Goal: Information Seeking & Learning: Learn about a topic

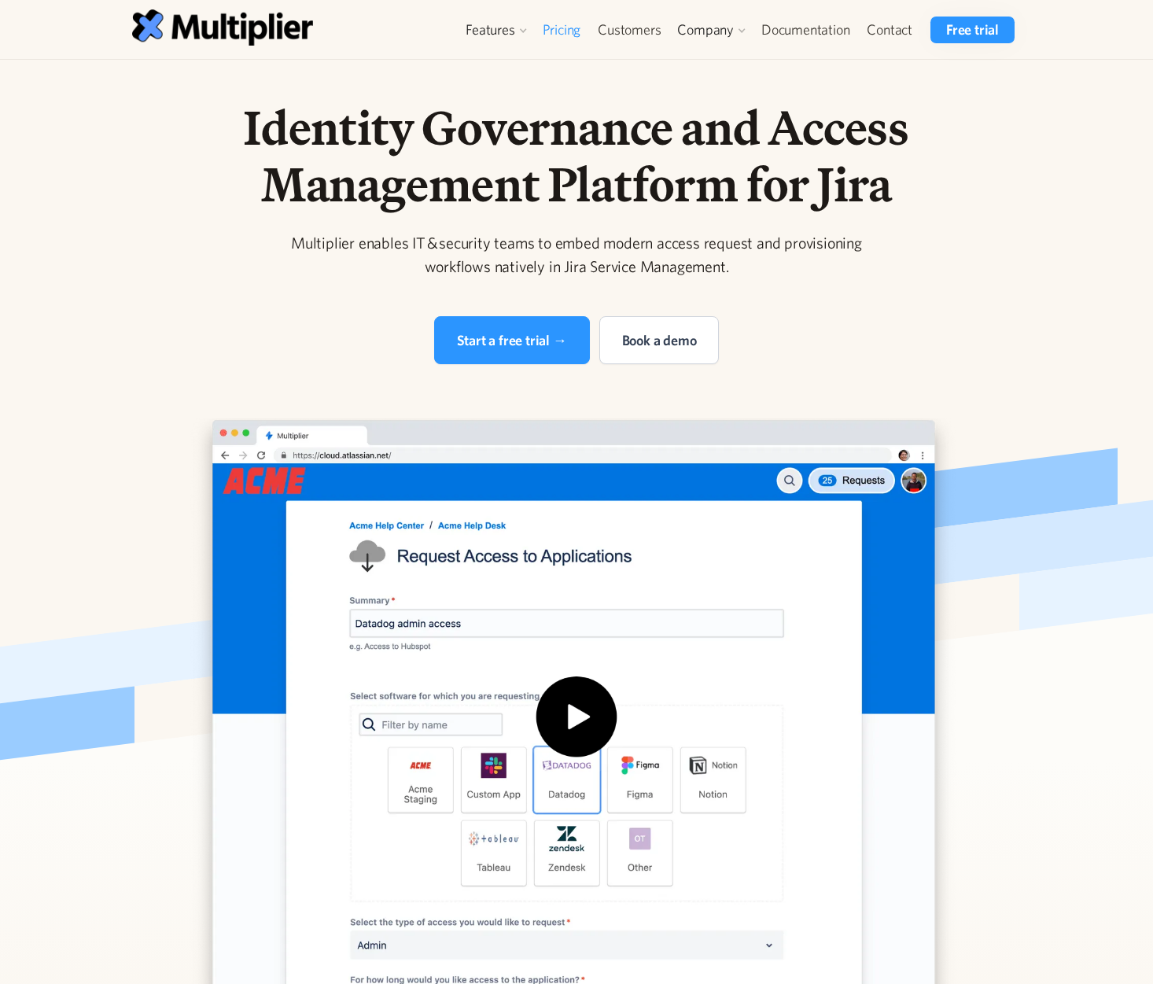
click at [558, 37] on link "Pricing" at bounding box center [562, 30] width 56 height 27
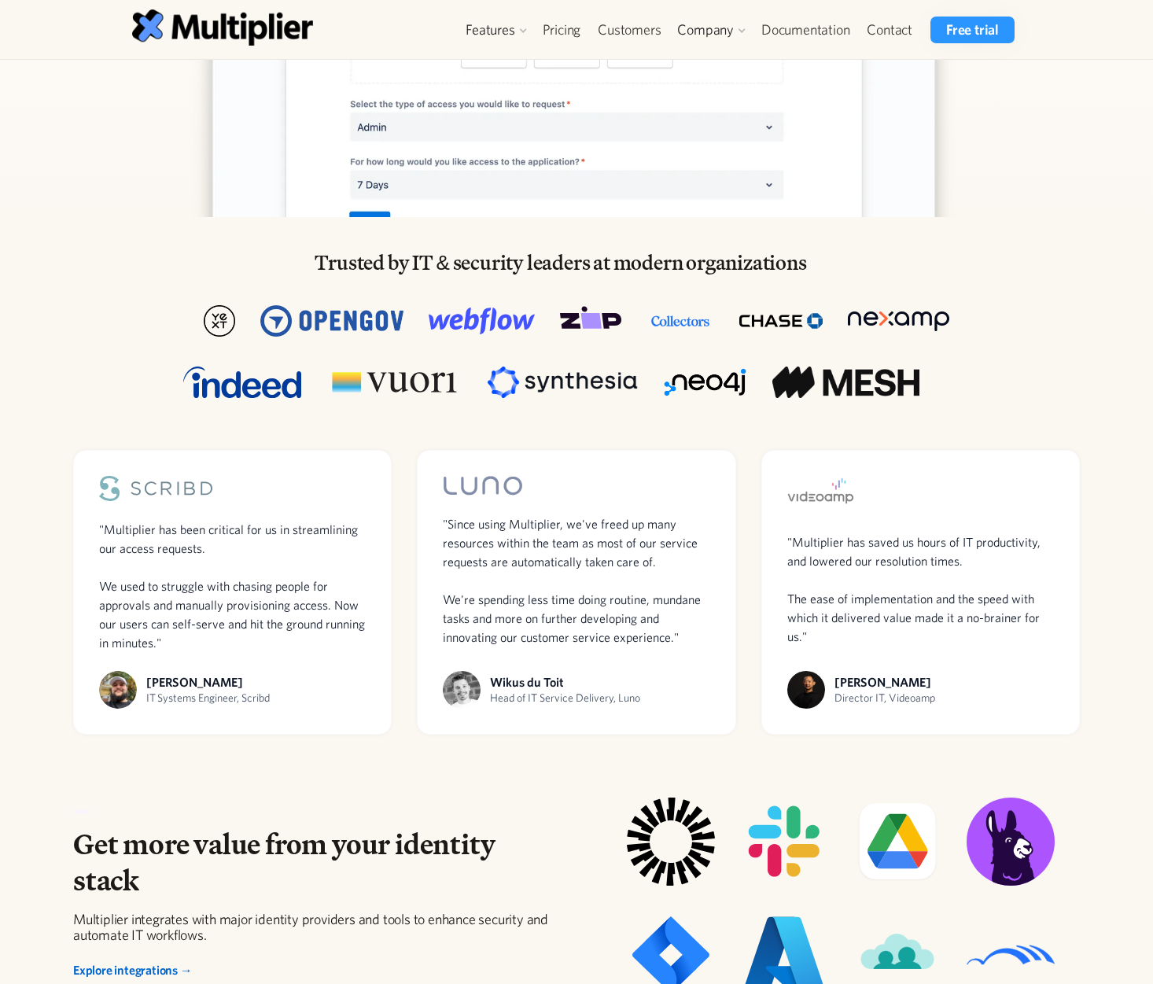
scroll to position [966, 0]
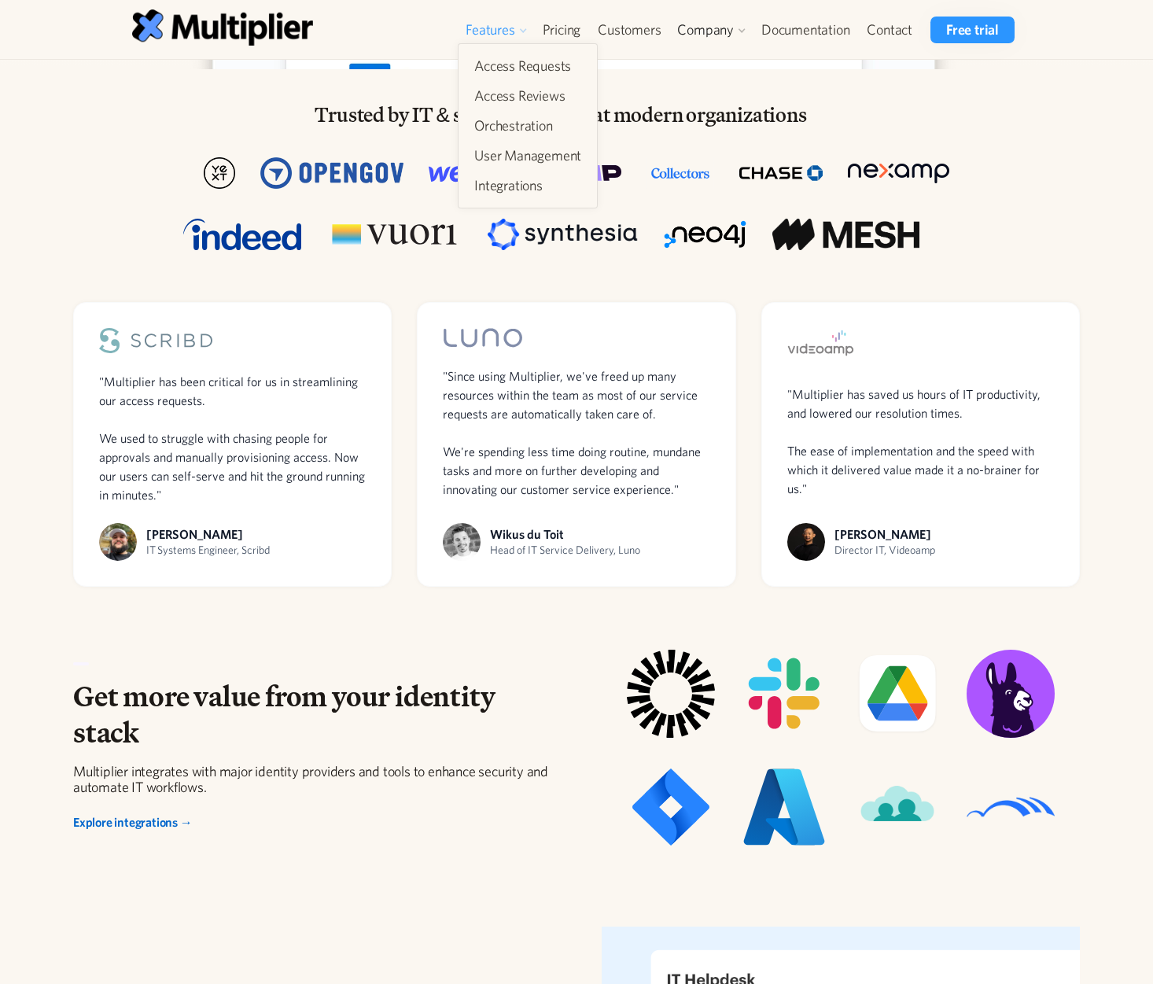
click at [495, 27] on div "Features" at bounding box center [490, 29] width 49 height 19
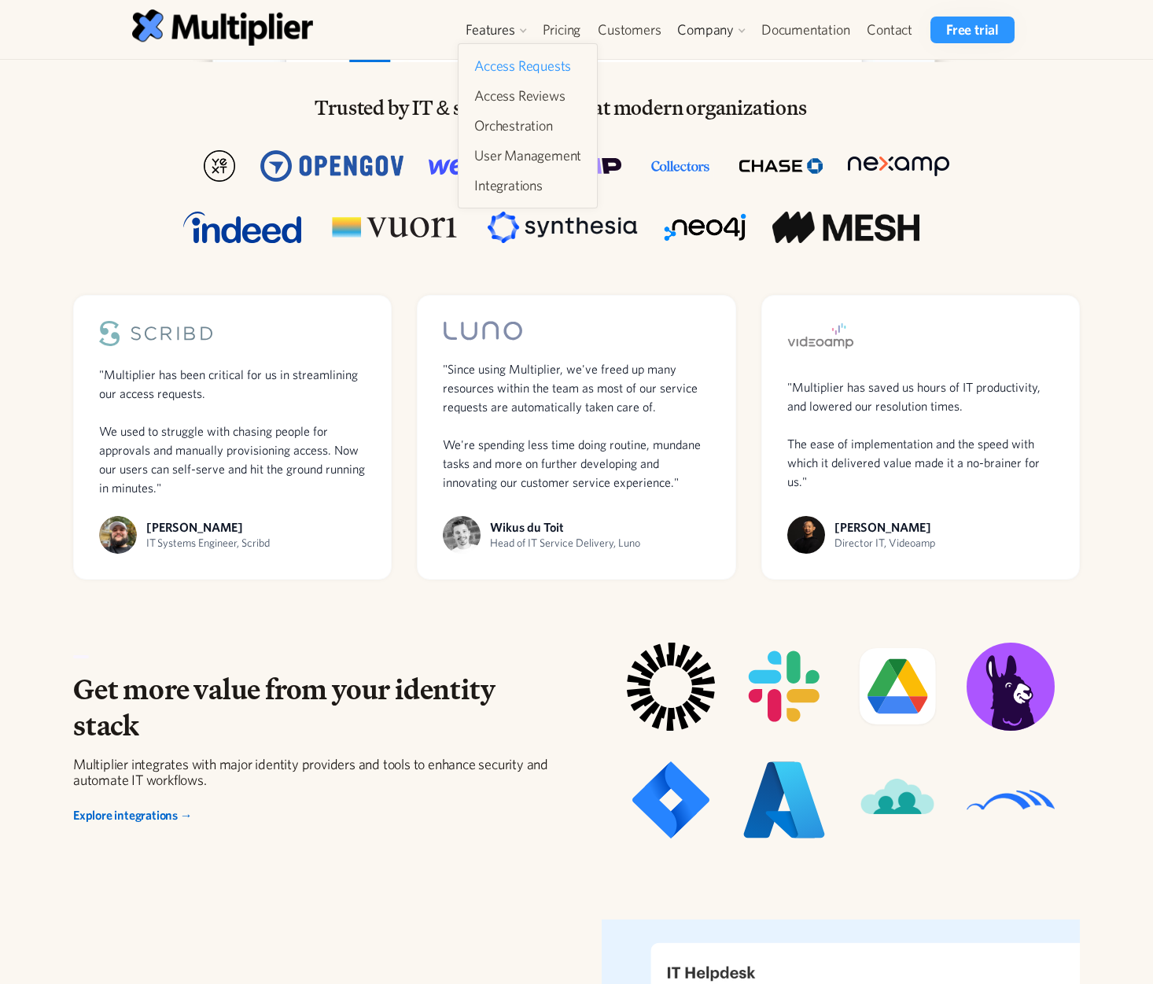
scroll to position [974, 0]
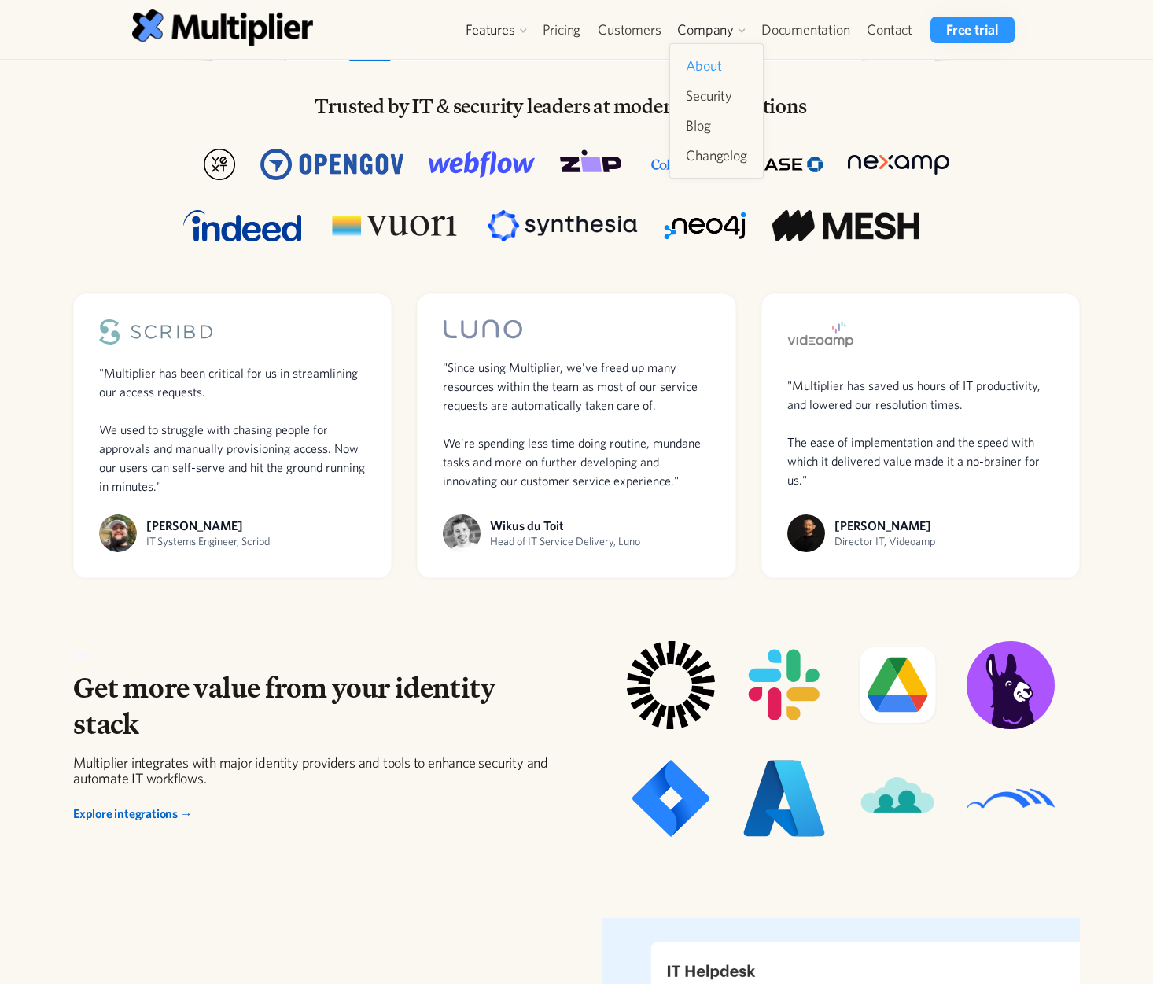
click at [706, 52] on link "About" at bounding box center [715, 66] width 73 height 28
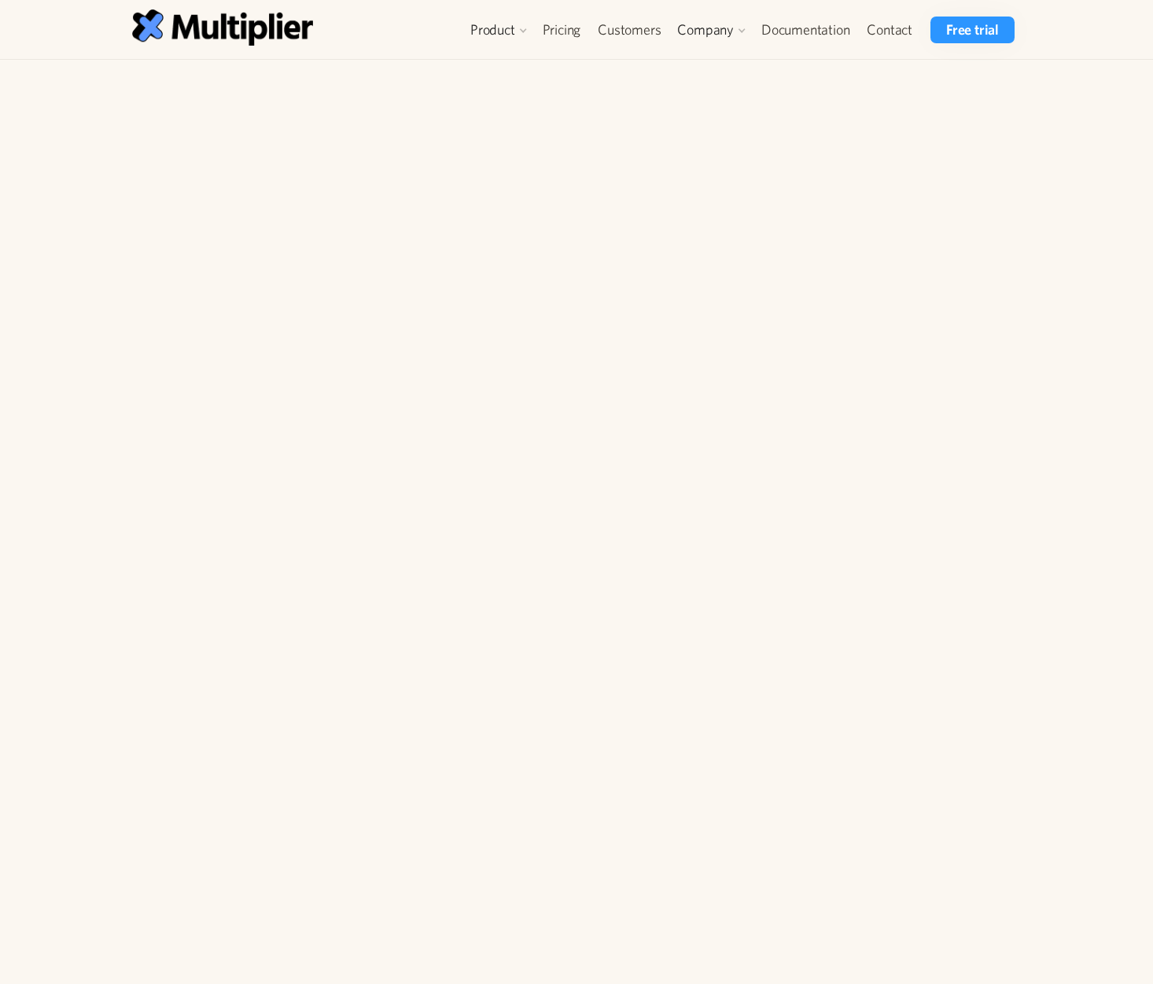
click at [695, 57] on div "Product Access Requests Access Reviews Orchestration User Management Integratio…" at bounding box center [576, 29] width 967 height 59
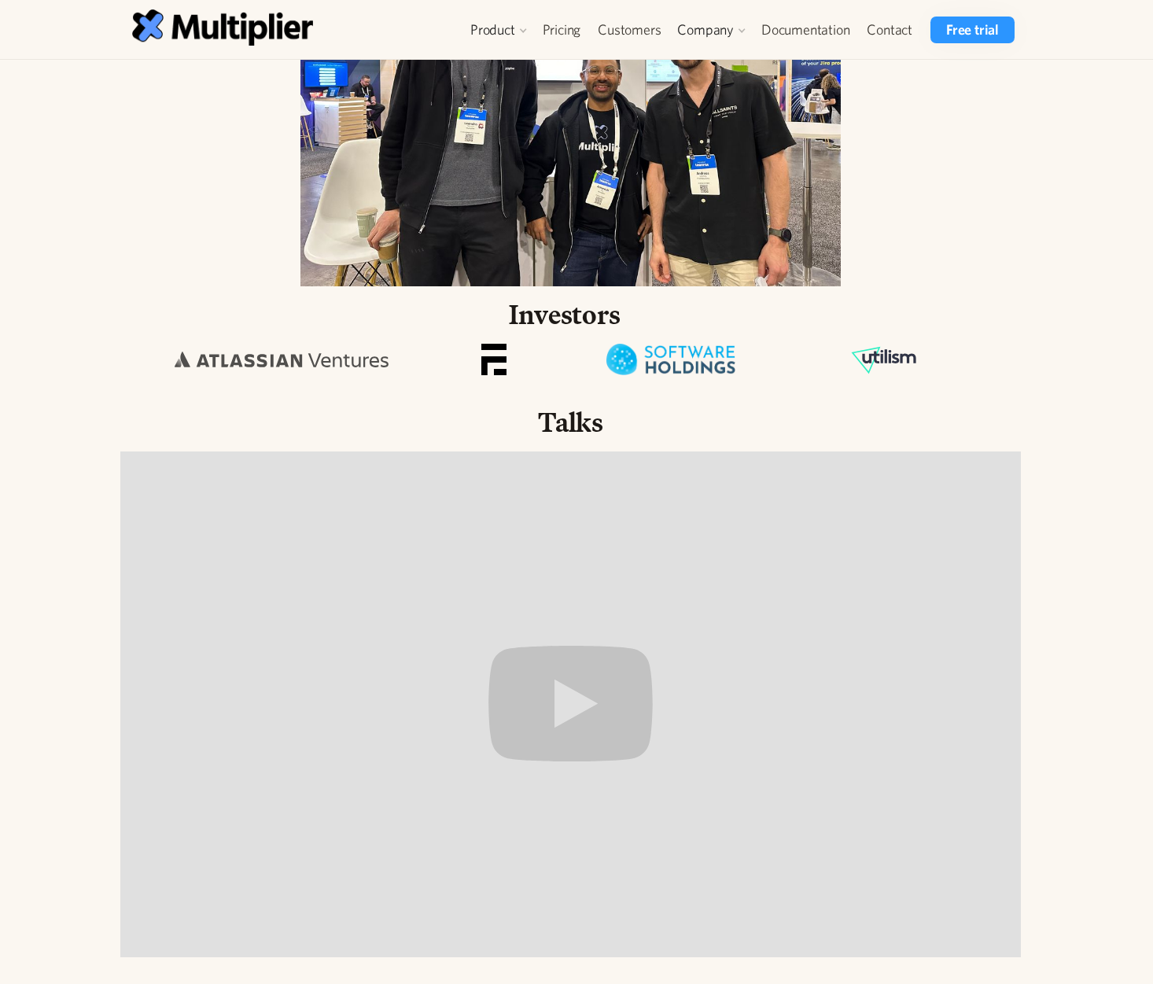
scroll to position [1316, 0]
